Goal: Task Accomplishment & Management: Manage account settings

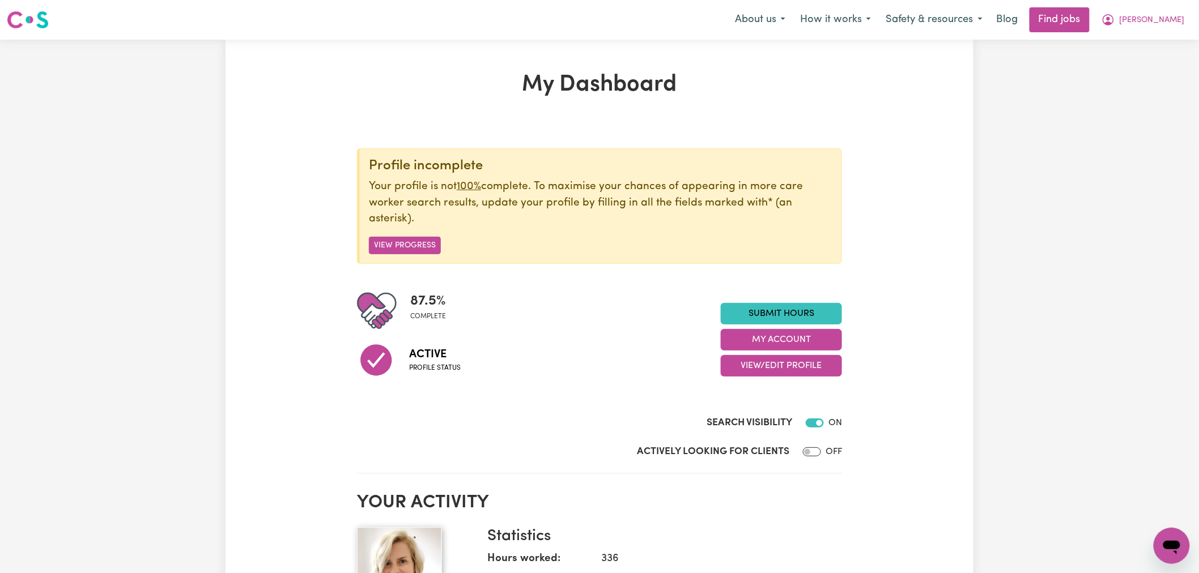
click at [1160, 32] on div "Menu About us How it works Safety & resources Blog Find jobs [PERSON_NAME]" at bounding box center [599, 20] width 1199 height 26
click at [1168, 20] on span "[PERSON_NAME]" at bounding box center [1151, 20] width 65 height 12
click at [1132, 84] on link "Logout" at bounding box center [1147, 87] width 90 height 22
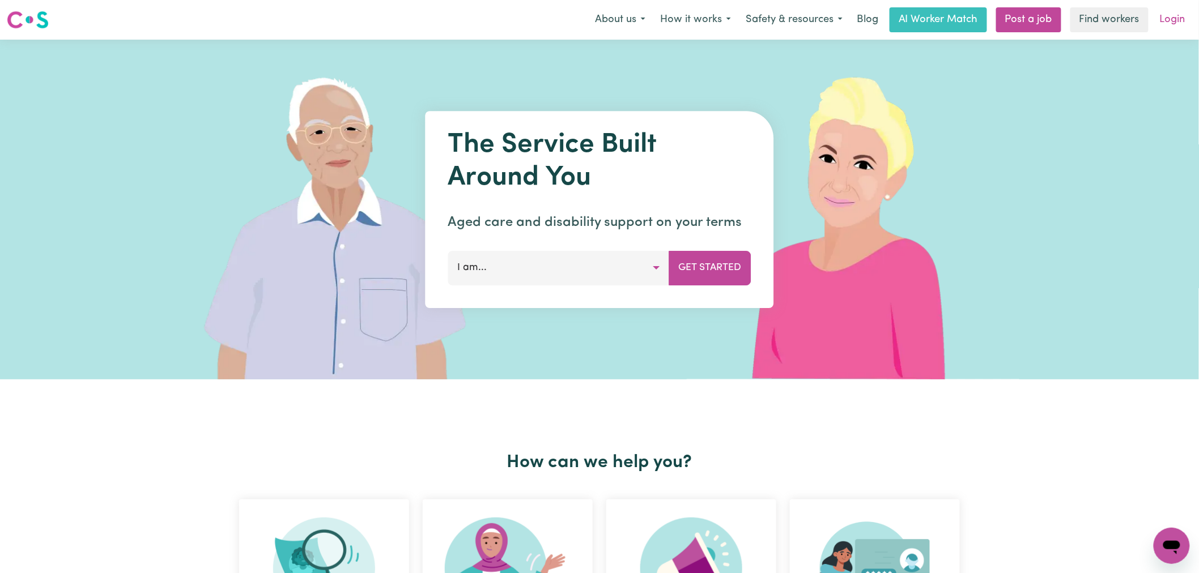
click at [1170, 10] on link "Login" at bounding box center [1172, 19] width 39 height 25
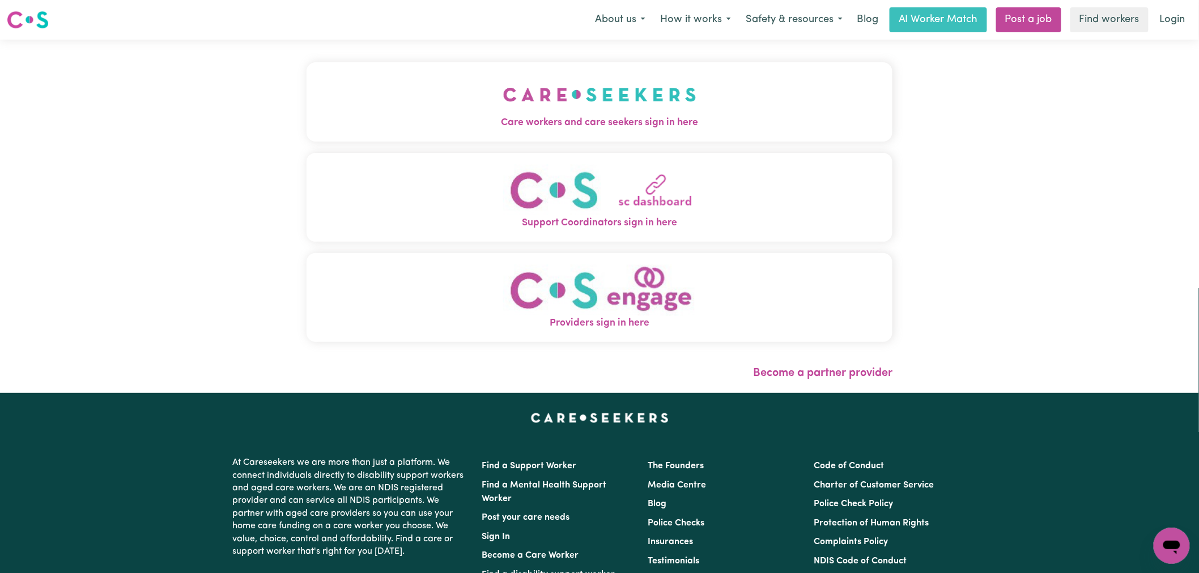
click at [590, 87] on button "Care workers and care seekers sign in here" at bounding box center [599, 101] width 586 height 79
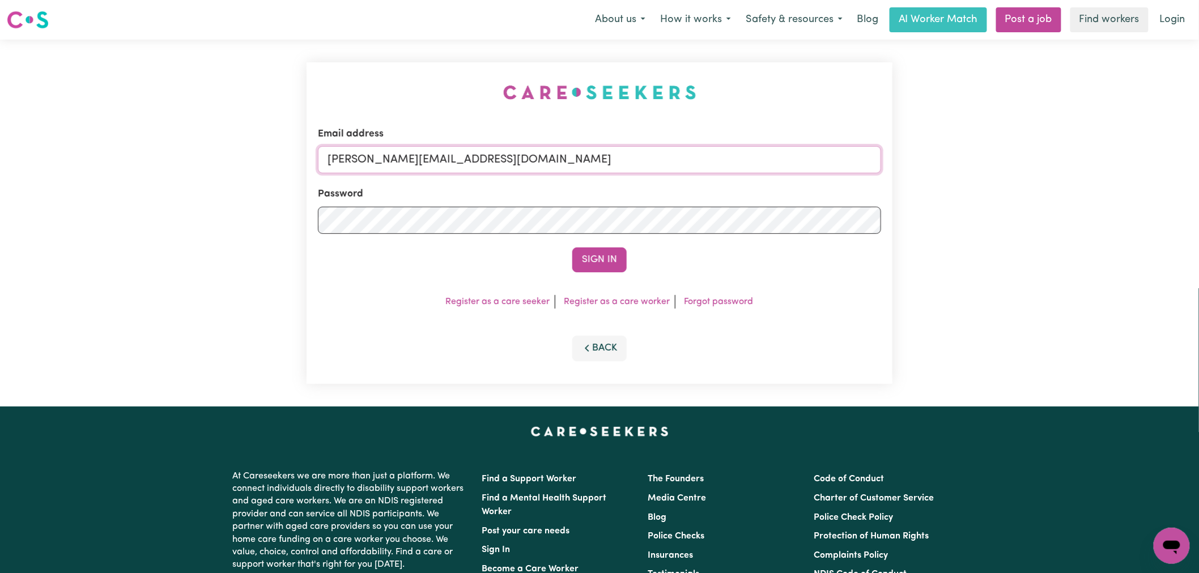
click at [517, 154] on input "[PERSON_NAME][EMAIL_ADDRESS][DOMAIN_NAME]" at bounding box center [599, 159] width 563 height 27
drag, startPoint x: 576, startPoint y: 159, endPoint x: 385, endPoint y: 160, distance: 190.4
click at [385, 160] on input "superuser~[EMAIL_ADDRESS][DOMAIN_NAME]" at bounding box center [599, 159] width 563 height 27
type input "superuser~[EMAIL_ADDRESS][DOMAIN_NAME]"
click at [572, 248] on button "Sign In" at bounding box center [599, 260] width 54 height 25
